Goal: Task Accomplishment & Management: Manage account settings

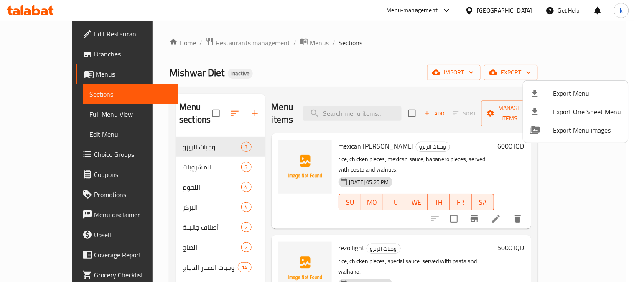
click at [274, 42] on div at bounding box center [317, 141] width 634 height 282
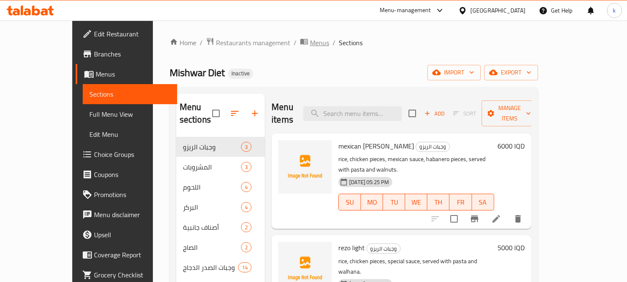
click at [310, 45] on span "Menus" at bounding box center [319, 43] width 19 height 10
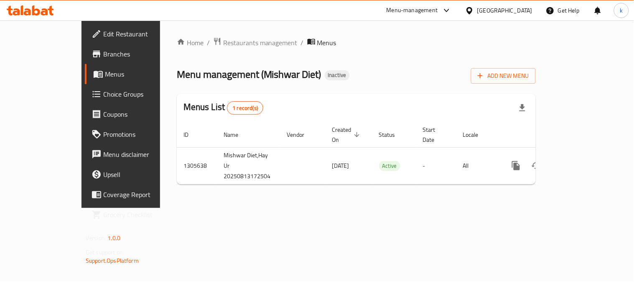
click at [536, 59] on div "Home / Restaurants management / Menus Menu management ( Mishwar Diet ) Inactive…" at bounding box center [356, 114] width 359 height 154
click at [529, 80] on span "Add New Menu" at bounding box center [502, 76] width 51 height 10
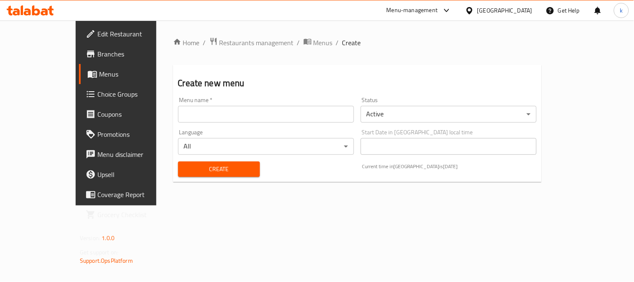
click at [193, 116] on input "text" at bounding box center [266, 114] width 176 height 17
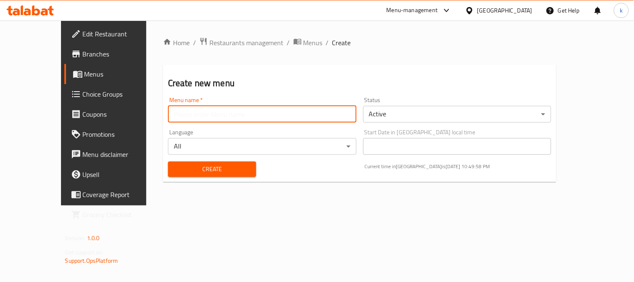
type input "Khaled"
drag, startPoint x: 191, startPoint y: 165, endPoint x: 219, endPoint y: 81, distance: 89.4
click at [191, 166] on span "Create" at bounding box center [212, 169] width 75 height 10
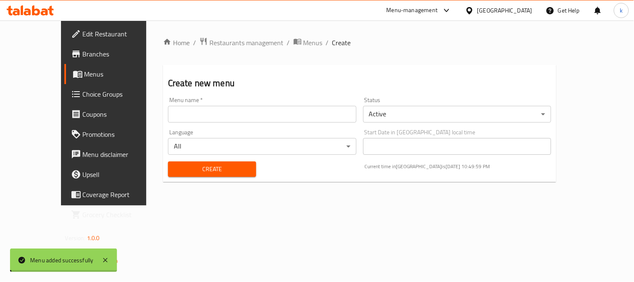
click at [303, 38] on span "Menus" at bounding box center [312, 43] width 19 height 10
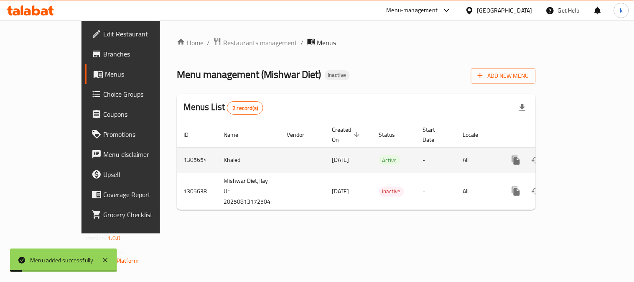
click at [586, 153] on link "enhanced table" at bounding box center [576, 160] width 20 height 20
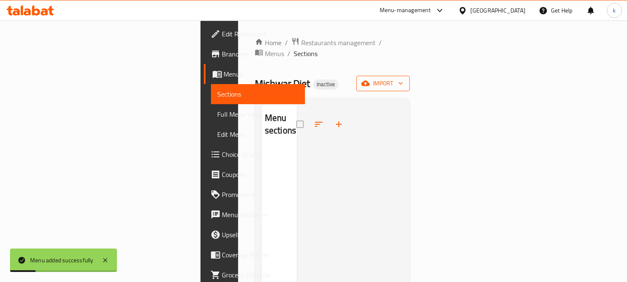
click at [403, 78] on span "import" at bounding box center [383, 83] width 40 height 10
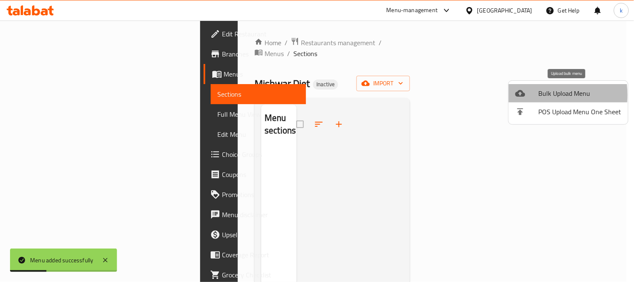
click at [525, 95] on icon at bounding box center [520, 93] width 10 height 7
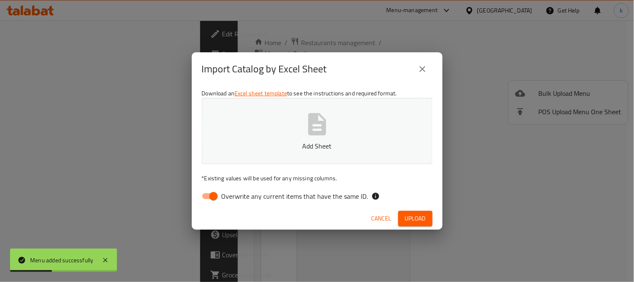
drag, startPoint x: 207, startPoint y: 192, endPoint x: 221, endPoint y: 184, distance: 16.1
click at [207, 191] on input "Overwrite any current items that have the same ID." at bounding box center [214, 196] width 48 height 16
checkbox input "false"
click at [268, 116] on button "Add Sheet" at bounding box center [317, 131] width 231 height 66
click at [422, 68] on icon "close" at bounding box center [422, 69] width 10 height 10
